Goal: Communication & Community: Answer question/provide support

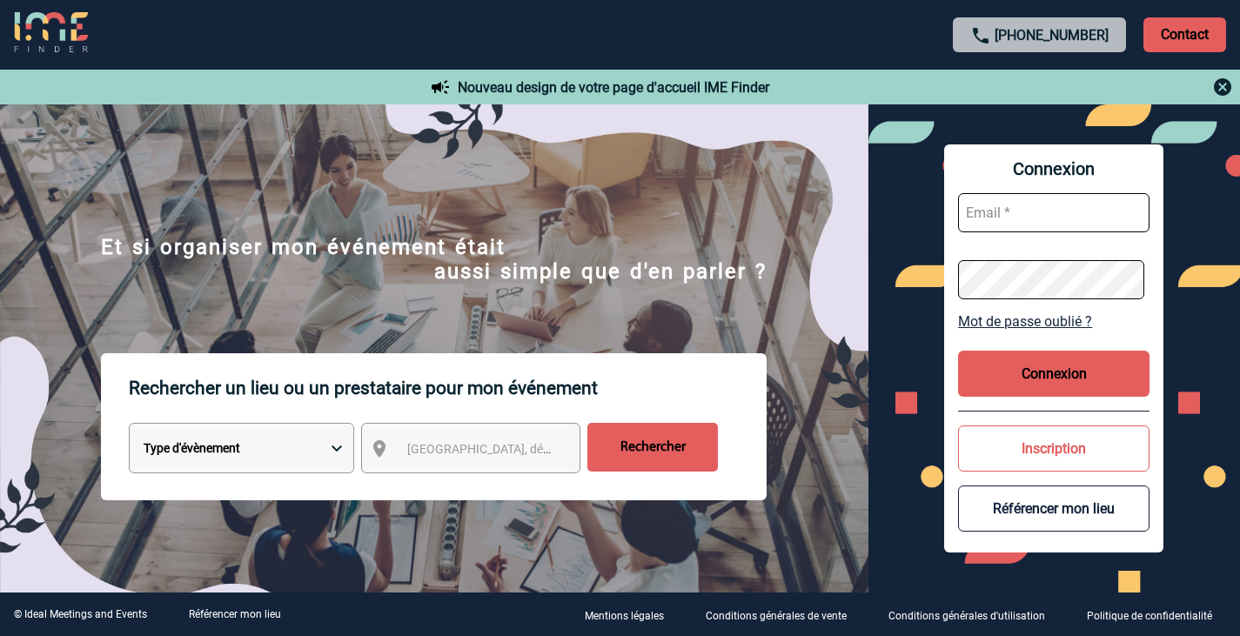
click at [986, 197] on input "text" at bounding box center [1054, 212] width 192 height 39
type input "marie-christine.pecoul@capgemini.com"
click at [1085, 367] on button "Connexion" at bounding box center [1054, 374] width 192 height 46
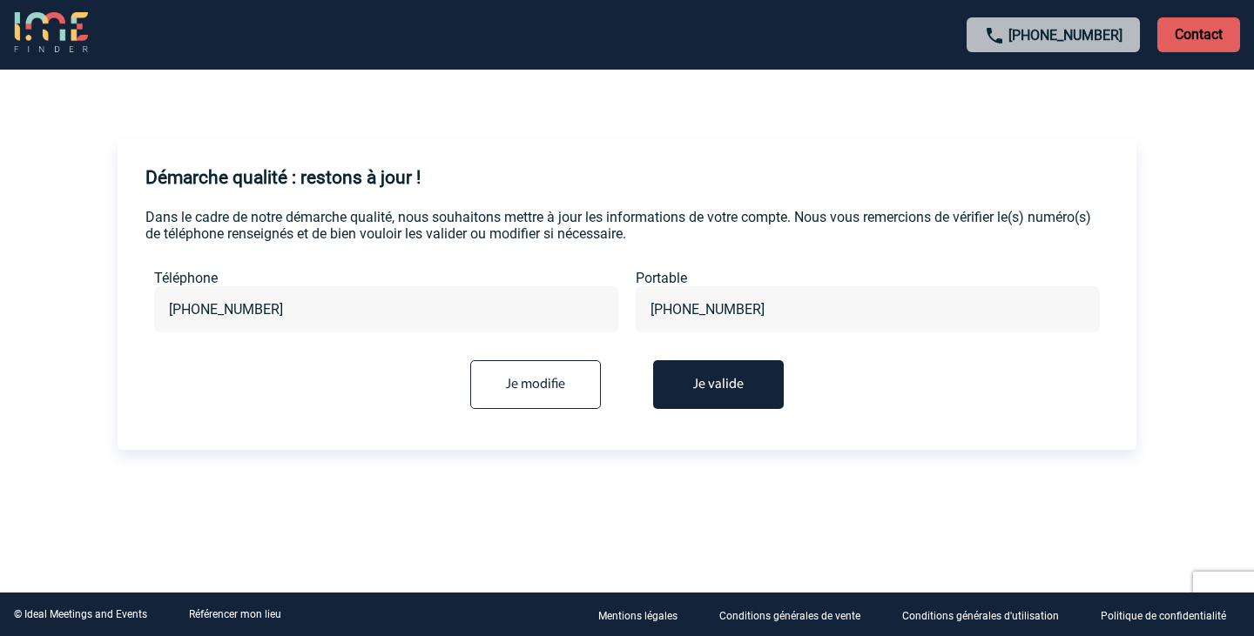
click at [734, 389] on button "Je valide" at bounding box center [718, 384] width 131 height 49
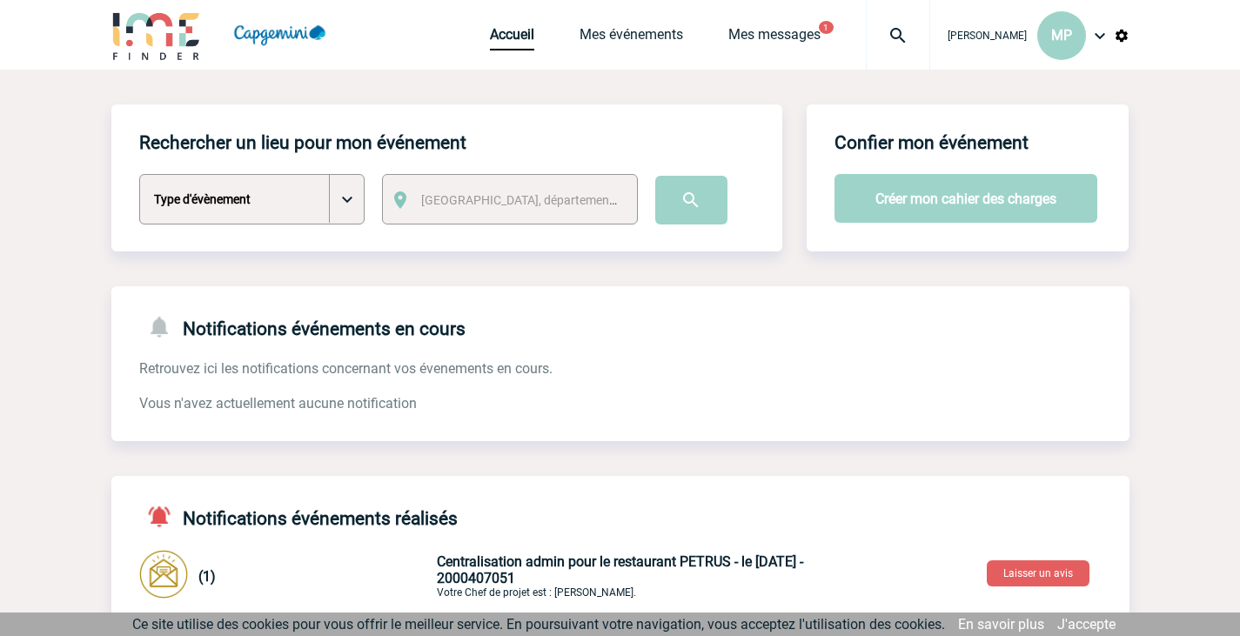
click at [756, 18] on div "Accueil Mes événements Mes messages 1 Projet, client Projet, client" at bounding box center [710, 35] width 440 height 70
click at [757, 33] on link "Mes messages" at bounding box center [775, 38] width 92 height 24
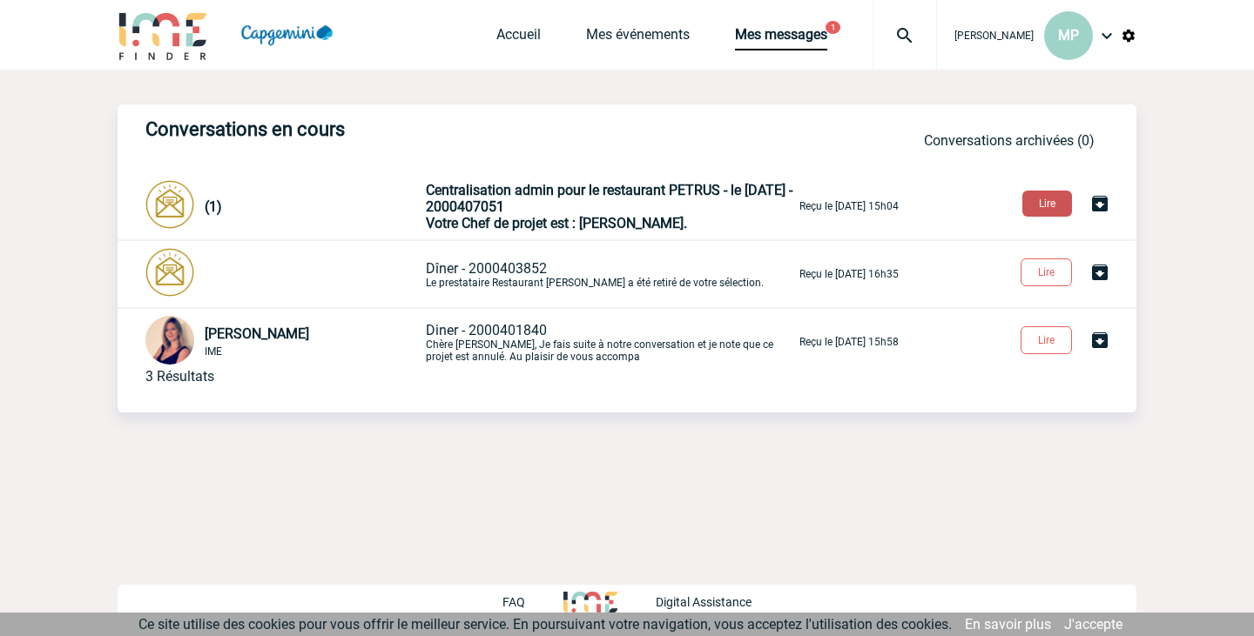
click at [1052, 210] on button "Lire" at bounding box center [1047, 204] width 50 height 26
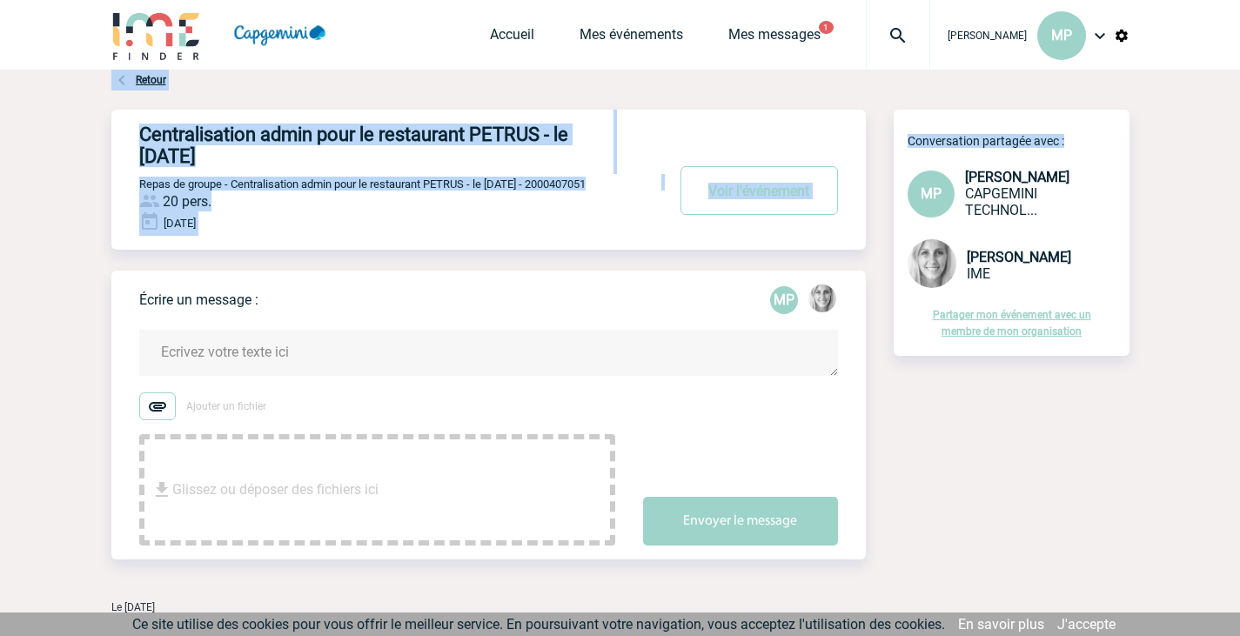
drag, startPoint x: 923, startPoint y: 210, endPoint x: 1253, endPoint y: -18, distance: 401.1
click at [1240, 0] on html "[PERSON_NAME] MP Accueil Mes événements 1" at bounding box center [620, 318] width 1240 height 636
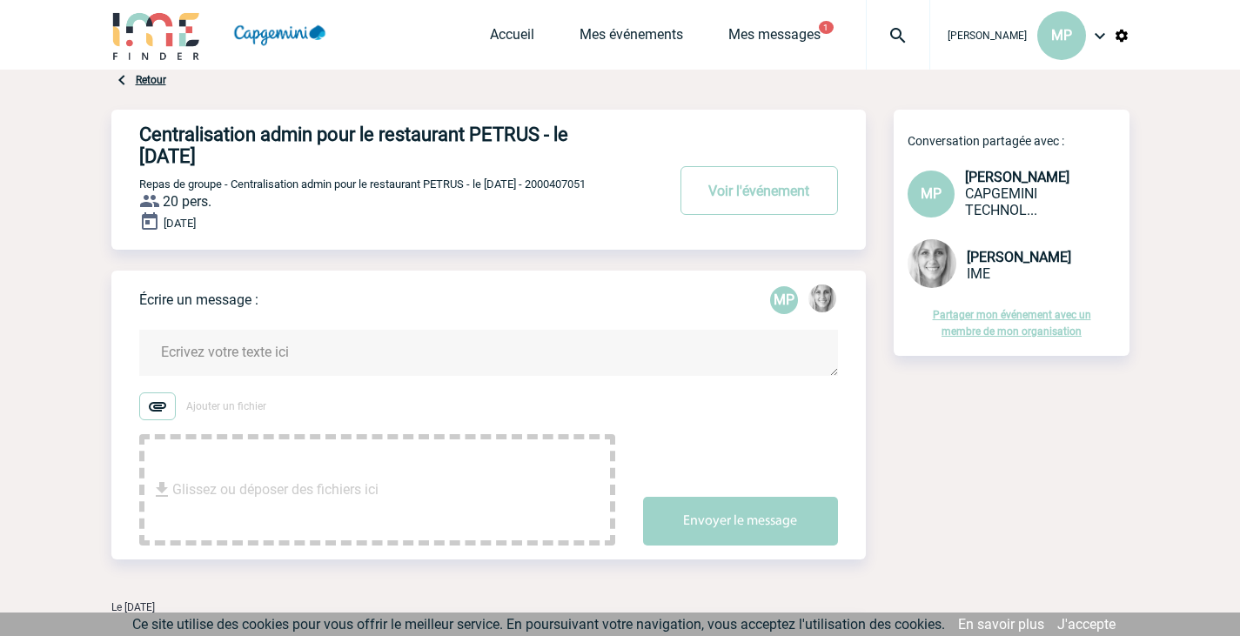
click at [1042, 444] on div "Centralisation admin pour le restaurant PETRUS - le 20 décembre 2022 Voir l'évé…" at bounding box center [620, 416] width 1018 height 612
click at [774, 191] on button "Voir l'événement" at bounding box center [760, 190] width 158 height 49
click at [57, 136] on body "Marie-Christine PECOUL MP Accueil Mes événements 0" at bounding box center [620, 395] width 1240 height 791
